Goal: Task Accomplishment & Management: Use online tool/utility

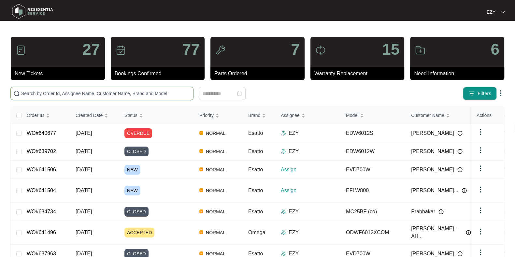
click at [122, 96] on input "text" at bounding box center [106, 93] width 170 height 7
paste input "639220"
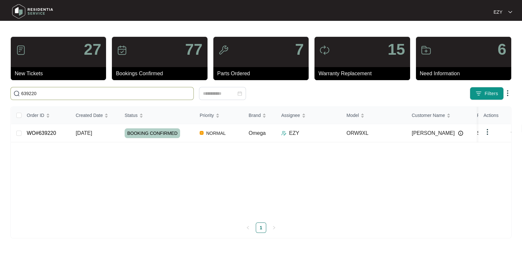
type input "639220"
click at [108, 136] on td "[DATE]" at bounding box center [94, 133] width 49 height 18
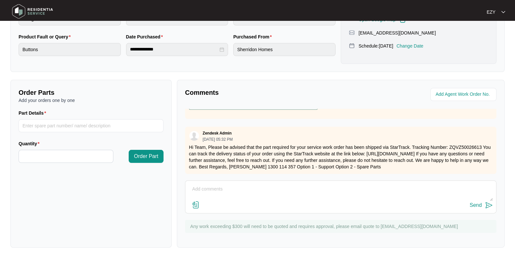
scroll to position [71, 0]
click at [463, 144] on p "Hi Team, Please be advised that the part required for your service work order h…" at bounding box center [341, 157] width 304 height 26
copy p "ZQVZ50026613"
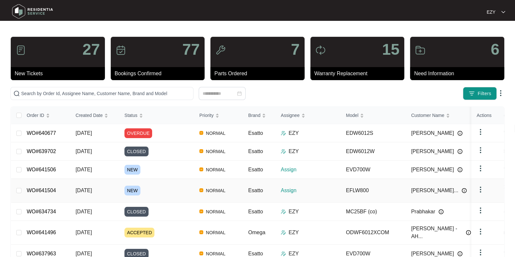
click at [152, 184] on td "NEW" at bounding box center [156, 191] width 75 height 24
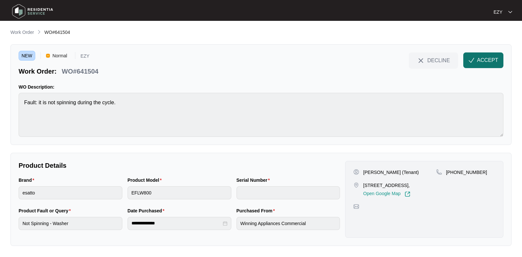
click at [486, 61] on span "ACCEPT" at bounding box center [487, 60] width 21 height 8
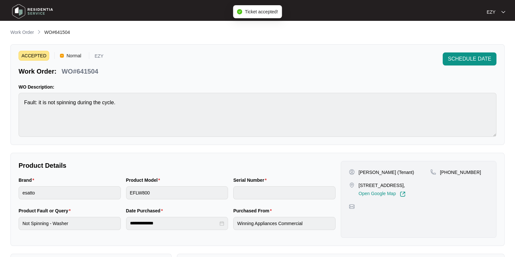
click at [80, 76] on p "WO#641504" at bounding box center [80, 71] width 37 height 9
copy div "WO#641504 SCHEDULE DATE"
click at [62, 185] on div "Brand" at bounding box center [70, 182] width 102 height 10
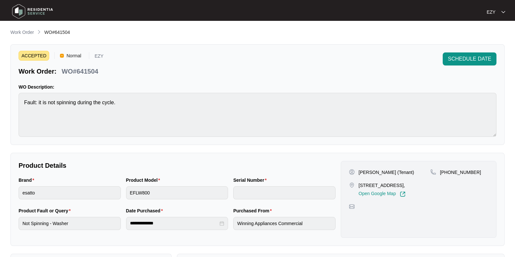
click at [366, 174] on p "Enrique Amaya Pimentel (Tenant)" at bounding box center [386, 172] width 55 height 7
copy p "Enrique"
click at [393, 171] on p "Enrique Amaya Pimentel (Tenant)" at bounding box center [386, 172] width 55 height 7
drag, startPoint x: 376, startPoint y: 170, endPoint x: 408, endPoint y: 172, distance: 32.0
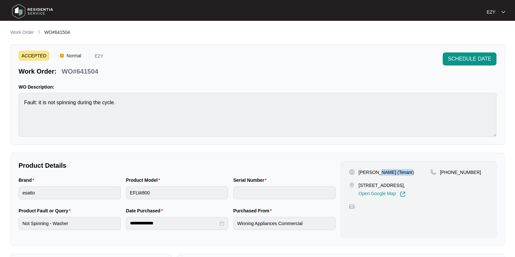
click at [408, 172] on p "Enrique Amaya Pimentel (Tenant)" at bounding box center [386, 172] width 55 height 7
click at [409, 172] on p "Enrique Amaya Pimentel (Tenant)" at bounding box center [386, 172] width 55 height 7
drag, startPoint x: 408, startPoint y: 172, endPoint x: 376, endPoint y: 173, distance: 32.3
click at [376, 173] on p "Enrique Amaya Pimentel (Tenant)" at bounding box center [386, 172] width 55 height 7
copy p "Amaya Pimentel"
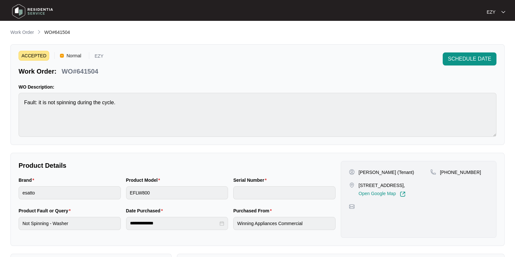
click at [363, 186] on p "706/212-214 Albion St, Brunswick VIC 3056," at bounding box center [382, 185] width 47 height 7
copy p "706/212-214 Albion St, Brunswick VIC 3056,"
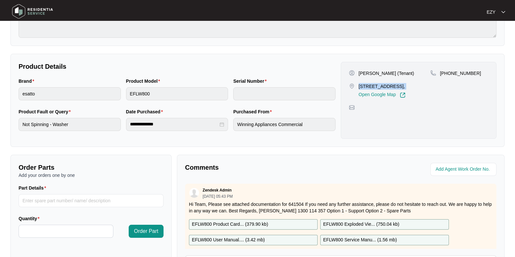
scroll to position [101, 0]
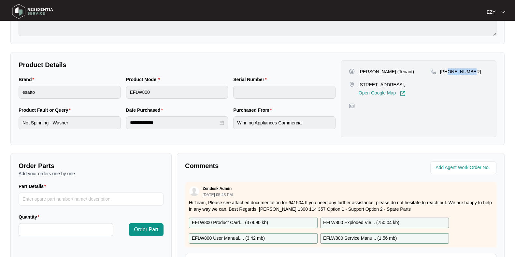
drag, startPoint x: 481, startPoint y: 66, endPoint x: 447, endPoint y: 73, distance: 34.8
click at [447, 73] on div "Enrique Amaya Pimentel (Tenant) 706/212-214 Albion St, Brunswick VIC 3056, Open…" at bounding box center [419, 98] width 156 height 77
copy p "435263238"
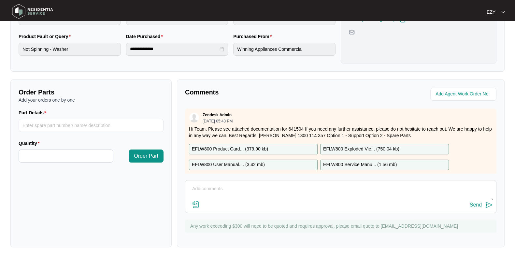
scroll to position [174, 0]
click at [268, 148] on div "EFLW800 Product Card... ( 379.90 kb )" at bounding box center [253, 149] width 129 height 10
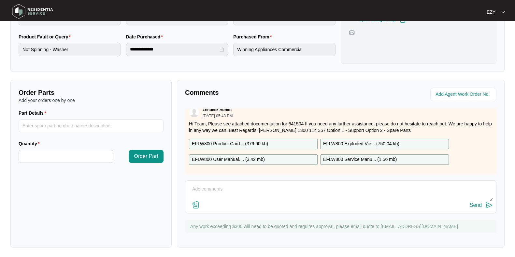
click at [268, 155] on div "EFLW800 User Manual.... ( 3.42 mb )" at bounding box center [253, 160] width 129 height 10
click at [361, 141] on p "EFLW800 Exploded Vie... ( 750.04 kb )" at bounding box center [361, 144] width 76 height 7
click at [368, 156] on p "EFLW800 Service Manu... ( 1.56 mb )" at bounding box center [360, 159] width 74 height 7
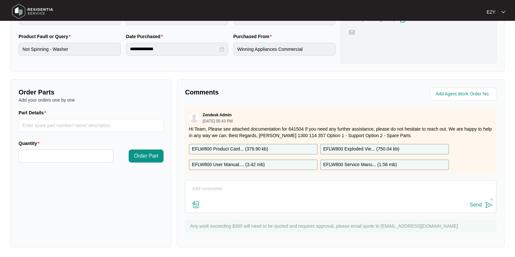
scroll to position [0, 0]
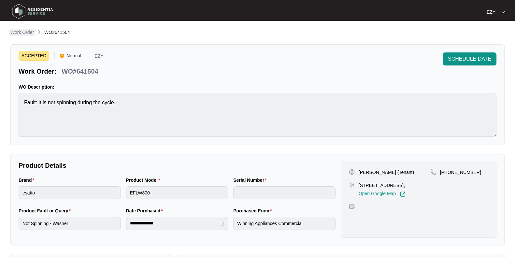
click at [22, 33] on p "Work Order" at bounding box center [21, 32] width 23 height 7
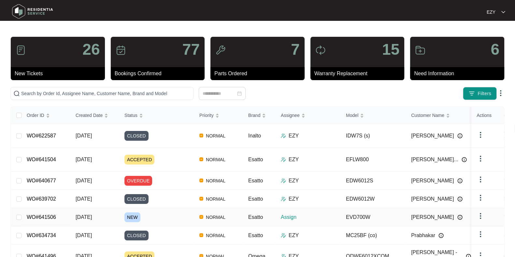
click at [158, 213] on div "NEW" at bounding box center [160, 218] width 70 height 10
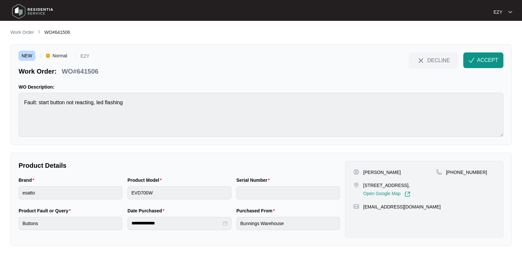
click at [466, 69] on div "DECLINE ACCEPT" at bounding box center [455, 63] width 95 height 23
click at [473, 63] on img "button" at bounding box center [471, 60] width 6 height 6
click at [78, 69] on p "WO#641506" at bounding box center [80, 71] width 37 height 9
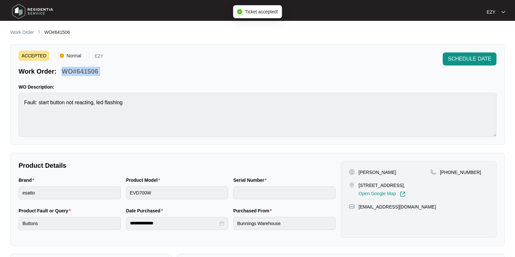
click at [78, 69] on p "WO#641506" at bounding box center [80, 71] width 37 height 9
copy div "WO#641506 SCHEDULE DATE"
click at [72, 200] on div "Brand esatto" at bounding box center [70, 192] width 108 height 31
click at [377, 185] on p "24 perennial drive Kurunjang 3337," at bounding box center [382, 185] width 47 height 7
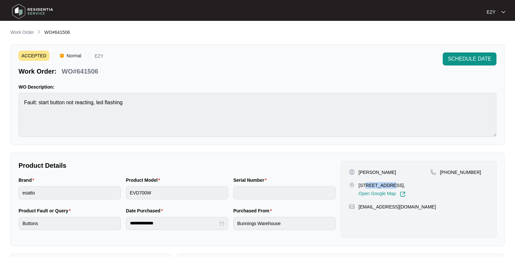
click at [377, 185] on p "24 perennial drive Kurunjang 3337," at bounding box center [382, 185] width 47 height 7
copy p "24 perennial drive Kurunjang 3337,"
click at [366, 169] on p "[PERSON_NAME]" at bounding box center [377, 172] width 37 height 7
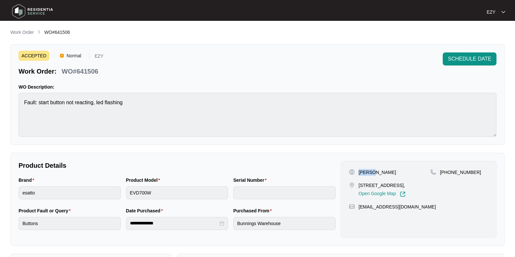
copy p "[PERSON_NAME]"
drag, startPoint x: 491, startPoint y: 173, endPoint x: 448, endPoint y: 180, distance: 43.3
click at [448, 180] on div "Shauna 24 perennial drive Kurunjang 3337, Open Google Map +61412124031 ashnicah…" at bounding box center [419, 199] width 156 height 77
copy p "412124031"
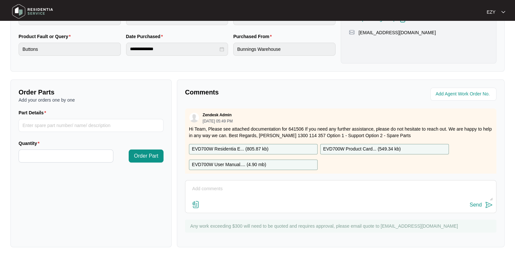
scroll to position [11, 0]
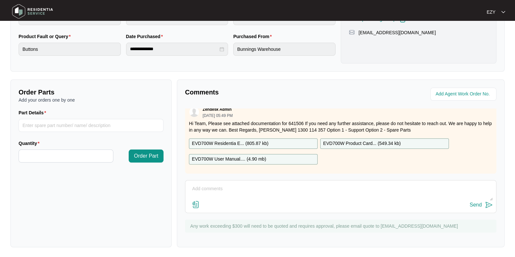
click at [267, 140] on p "EVD700W Residentia E... ( 805.87 kb )" at bounding box center [230, 143] width 77 height 7
click at [273, 154] on div "EVD700W User Manual.... ( 4.90 mb )" at bounding box center [253, 159] width 129 height 10
click at [385, 140] on p "EVD700W Product Card... ( 549.34 kb )" at bounding box center [362, 143] width 78 height 7
